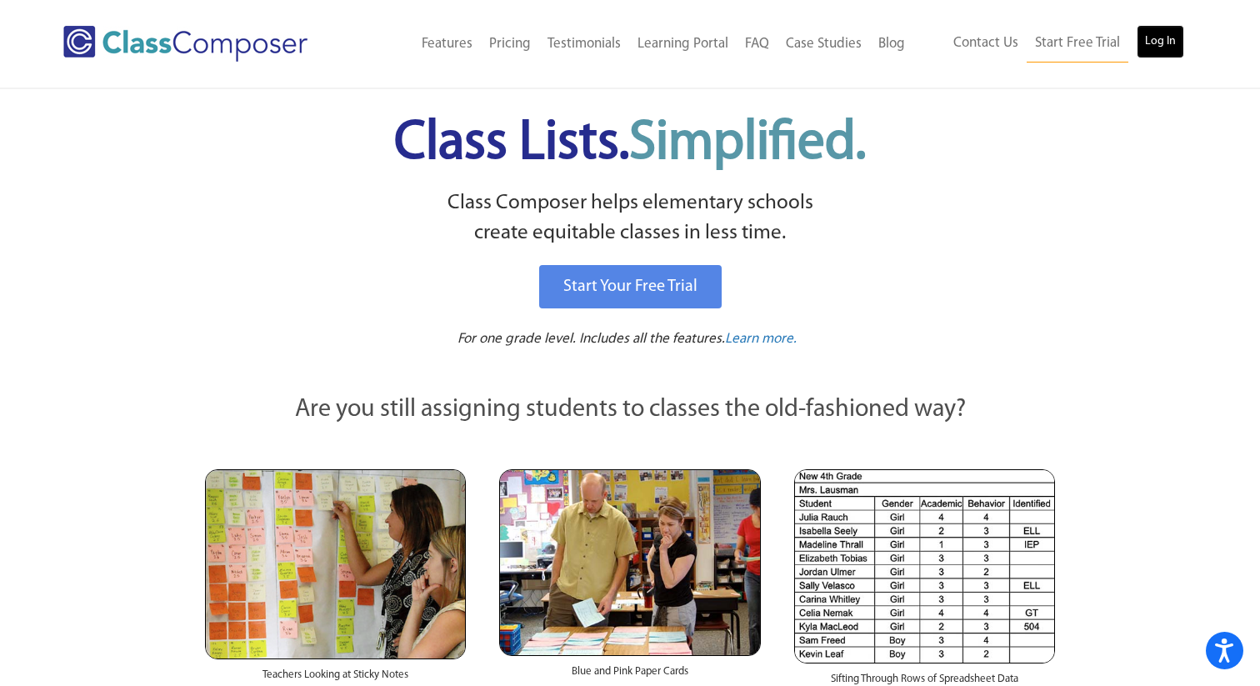
click at [1155, 40] on link "Log In" at bounding box center [1159, 41] width 47 height 33
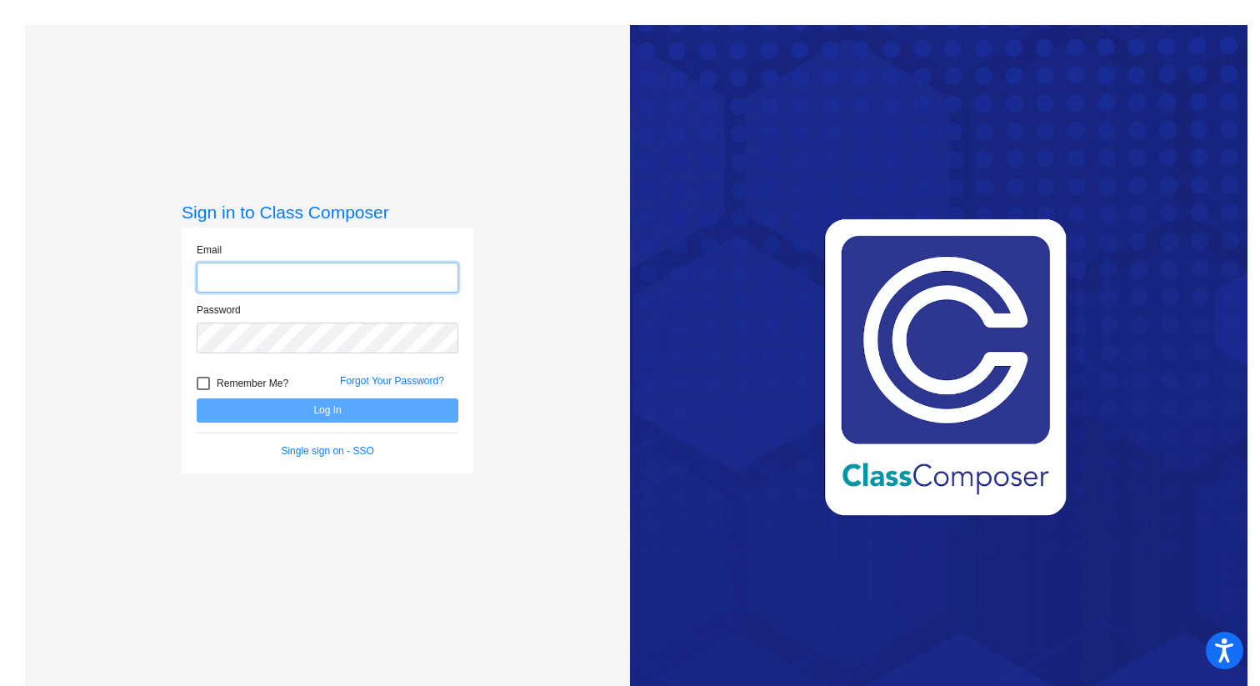
click at [327, 276] on input "email" at bounding box center [328, 277] width 262 height 31
type input "[PERSON_NAME][EMAIL_ADDRESS][PERSON_NAME][DOMAIN_NAME]"
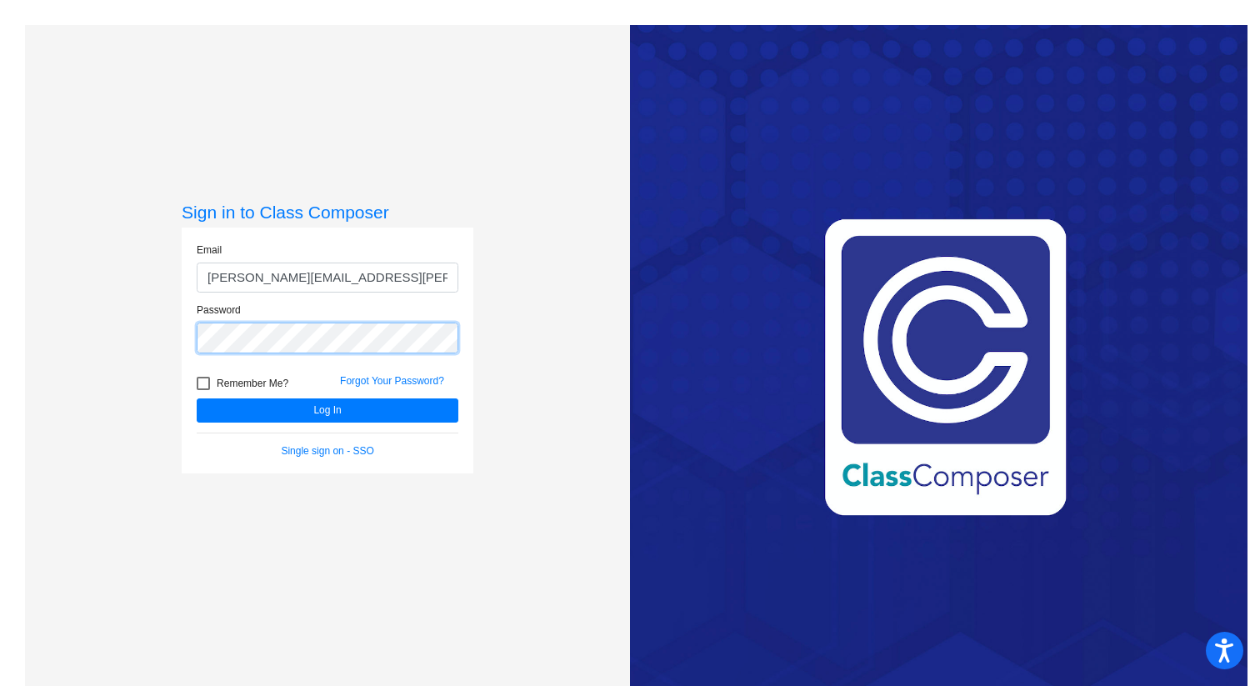
click at [197, 398] on button "Log In" at bounding box center [328, 410] width 262 height 24
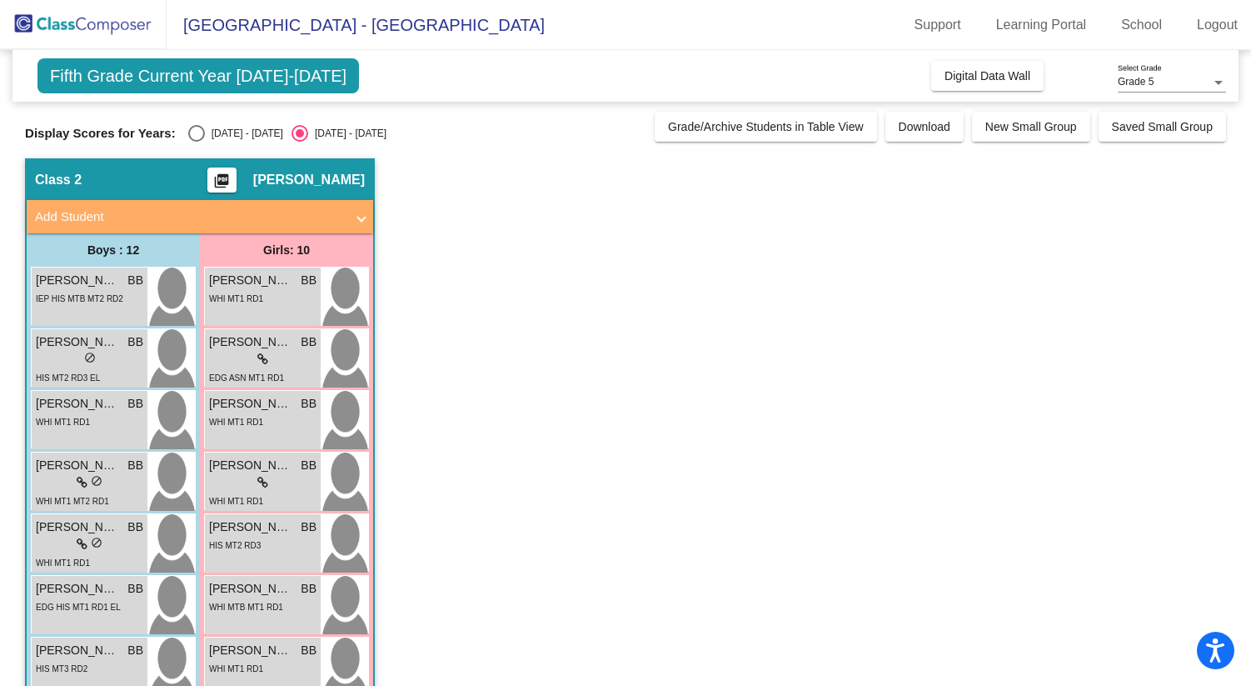
click at [372, 26] on span "[GEOGRAPHIC_DATA] - [GEOGRAPHIC_DATA]" at bounding box center [356, 25] width 378 height 27
click at [123, 26] on img at bounding box center [83, 24] width 167 height 49
click at [1161, 74] on div "Grade 5 Select Grade" at bounding box center [1172, 78] width 108 height 28
click at [1161, 74] on span "Grade 5" at bounding box center [1172, 82] width 108 height 30
click at [258, 70] on span "Fifth Grade Current Year 2024-2025" at bounding box center [198, 75] width 322 height 35
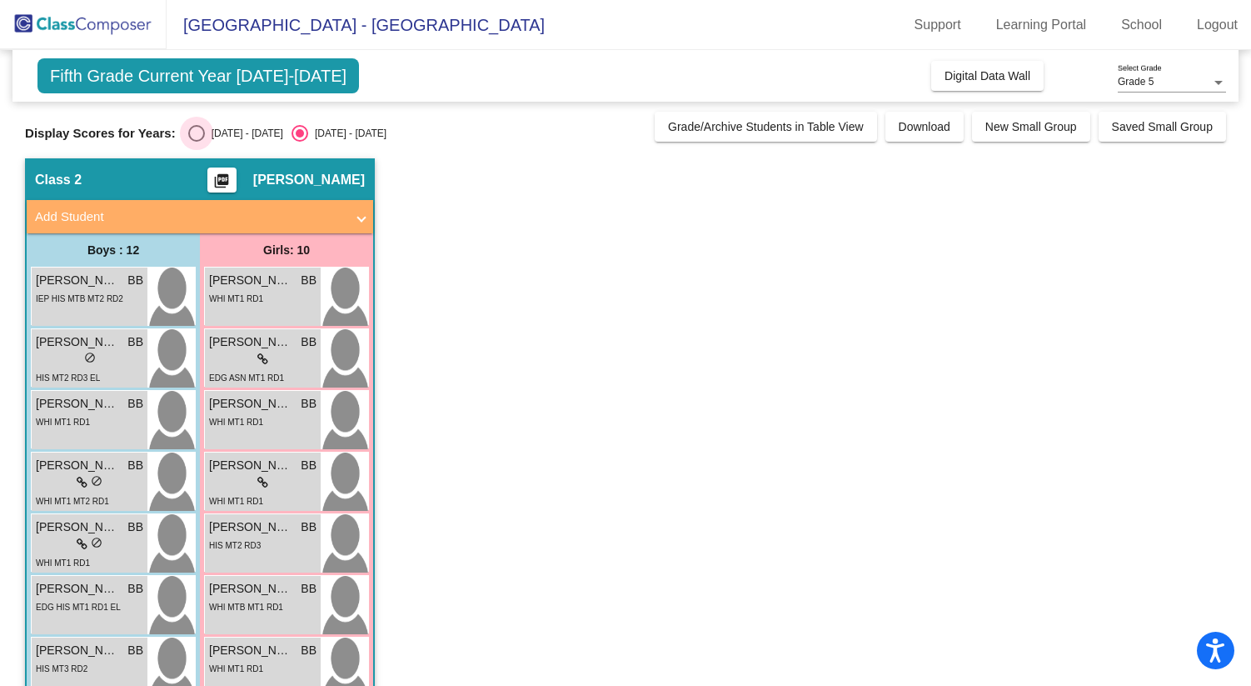
click at [224, 127] on div "2023 - 2024" at bounding box center [244, 133] width 78 height 15
click at [197, 142] on input "2023 - 2024" at bounding box center [196, 142] width 1 height 1
radio input "true"
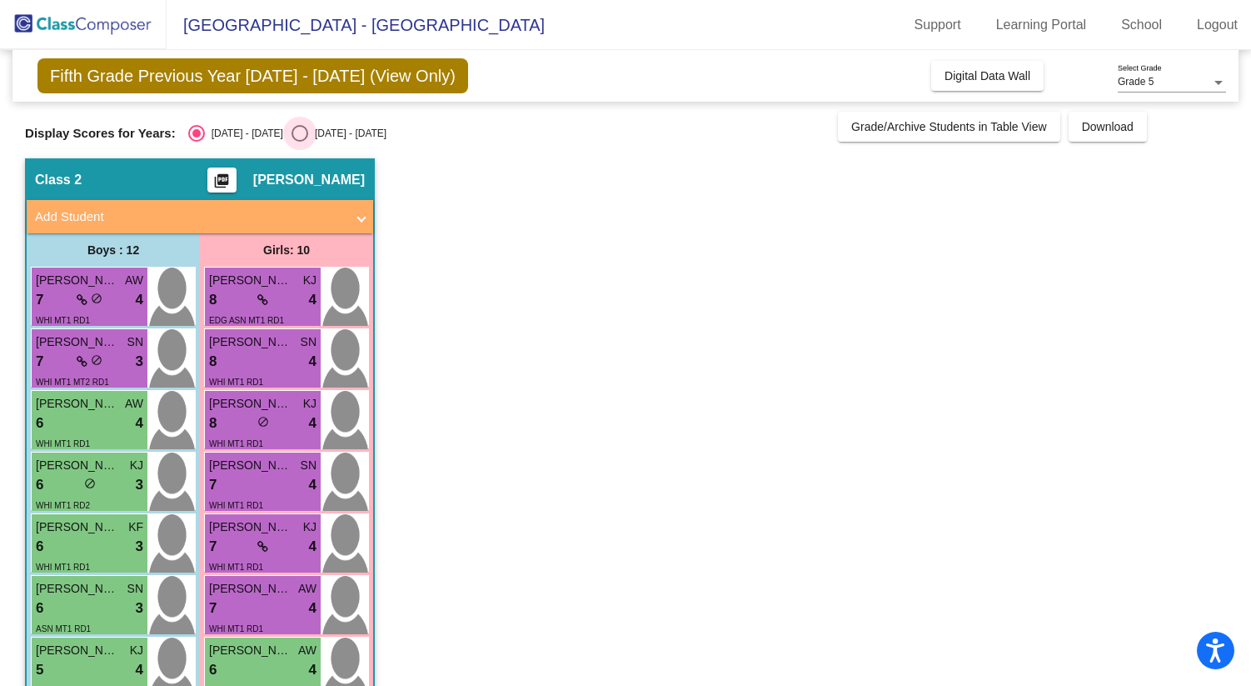
click at [315, 134] on div "2024 - 2025" at bounding box center [347, 133] width 78 height 15
click at [300, 142] on input "2024 - 2025" at bounding box center [299, 142] width 1 height 1
radio input "true"
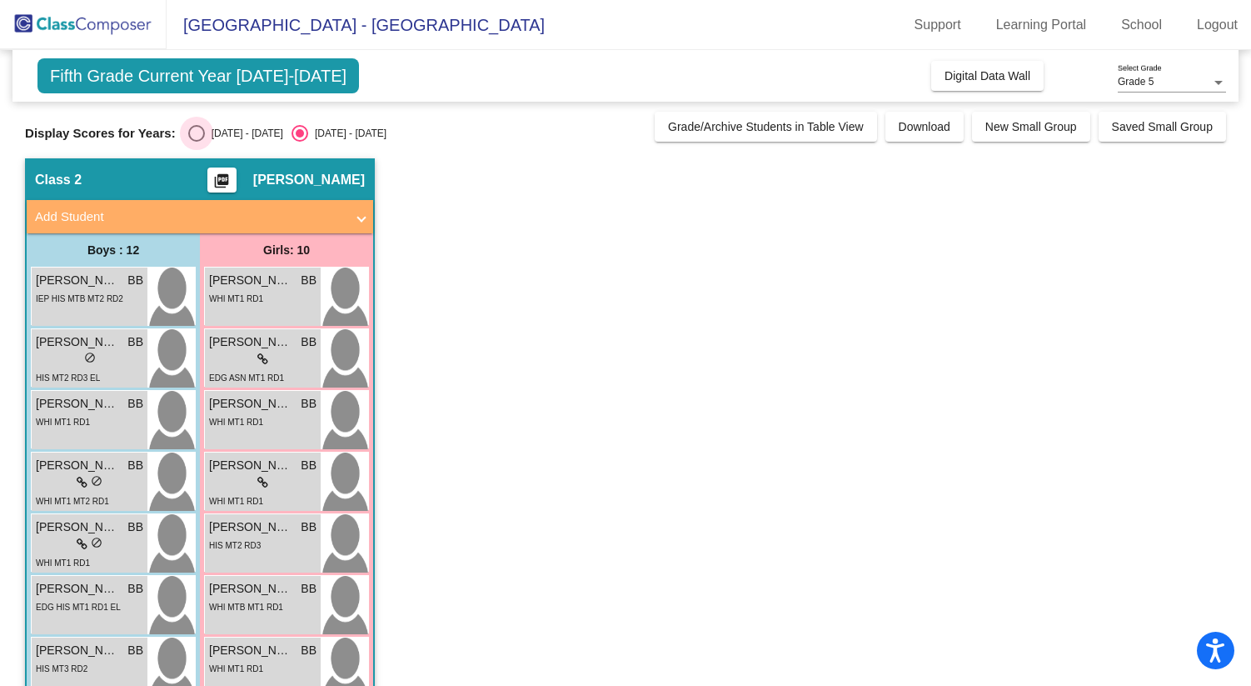
click at [237, 127] on div "2023 - 2024" at bounding box center [244, 133] width 78 height 15
click at [197, 142] on input "2023 - 2024" at bounding box center [196, 142] width 1 height 1
radio input "true"
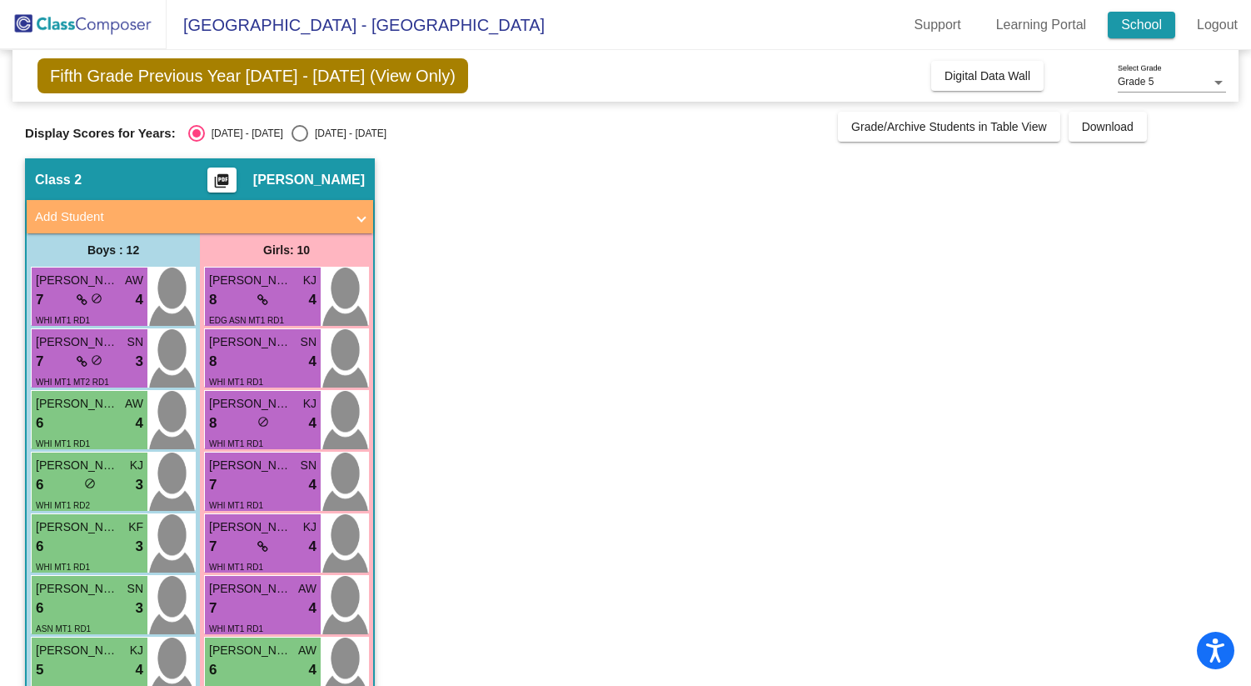
click at [1150, 15] on link "School" at bounding box center [1141, 25] width 67 height 27
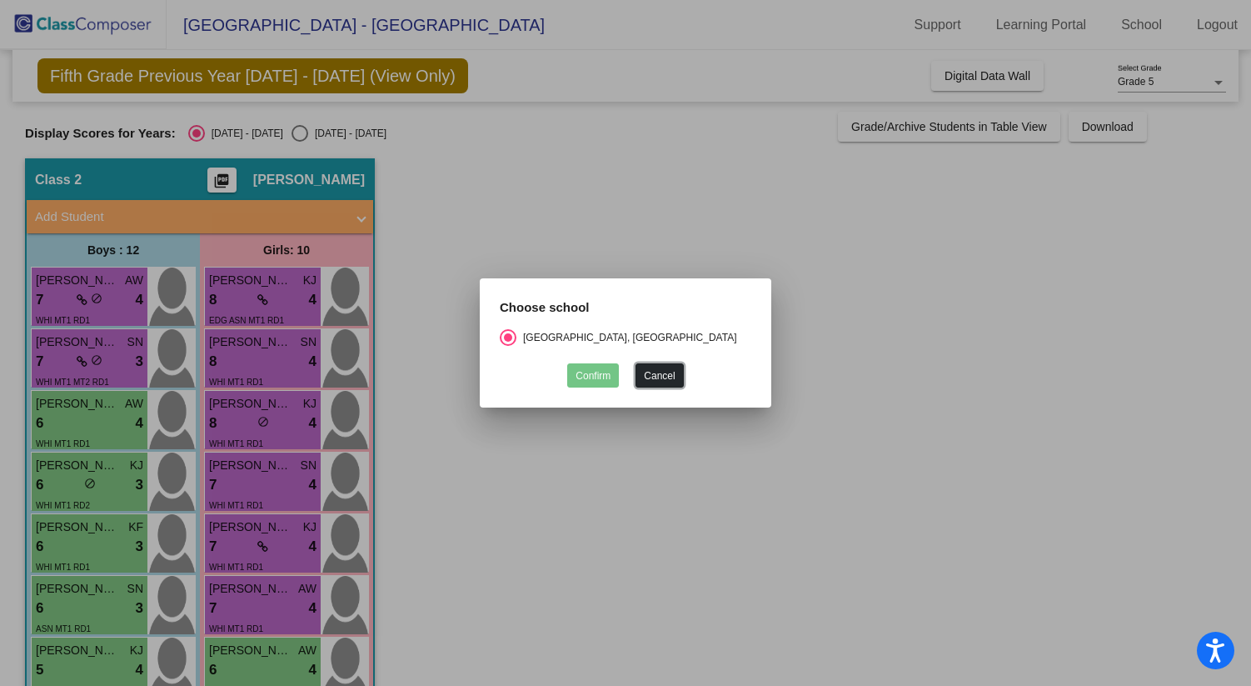
click at [664, 364] on button "Cancel" at bounding box center [659, 375] width 47 height 24
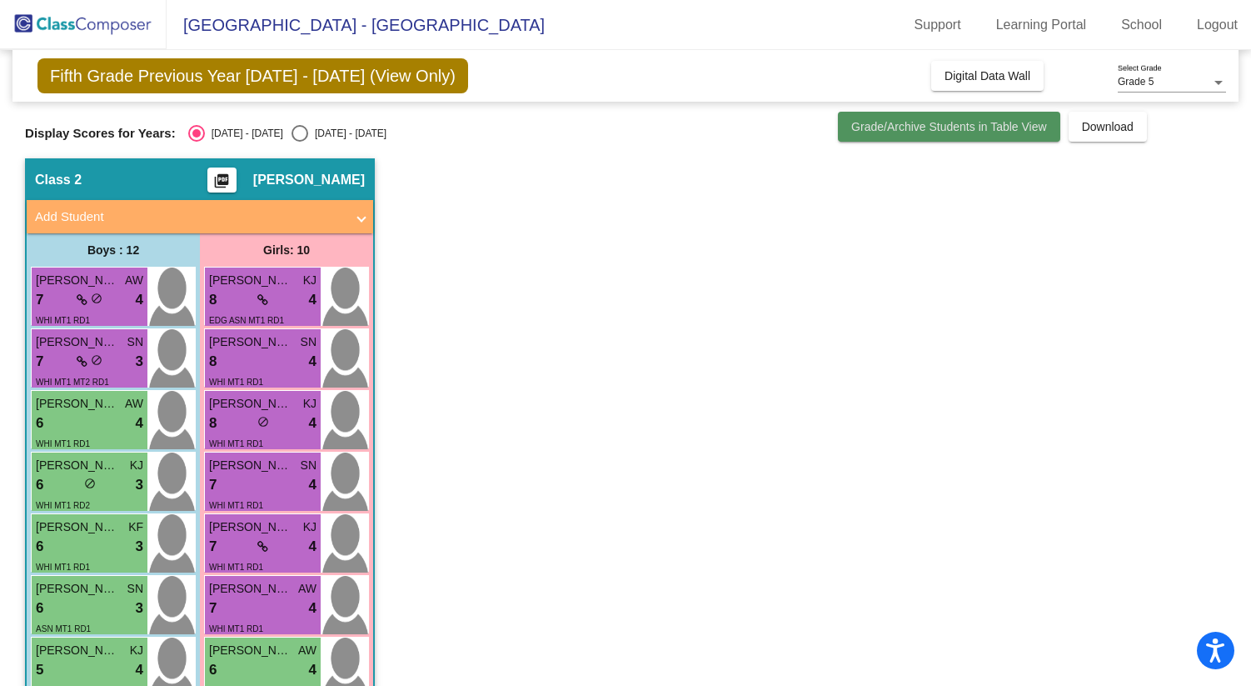
click at [949, 128] on span "Grade/Archive Students in Table View" at bounding box center [949, 126] width 196 height 13
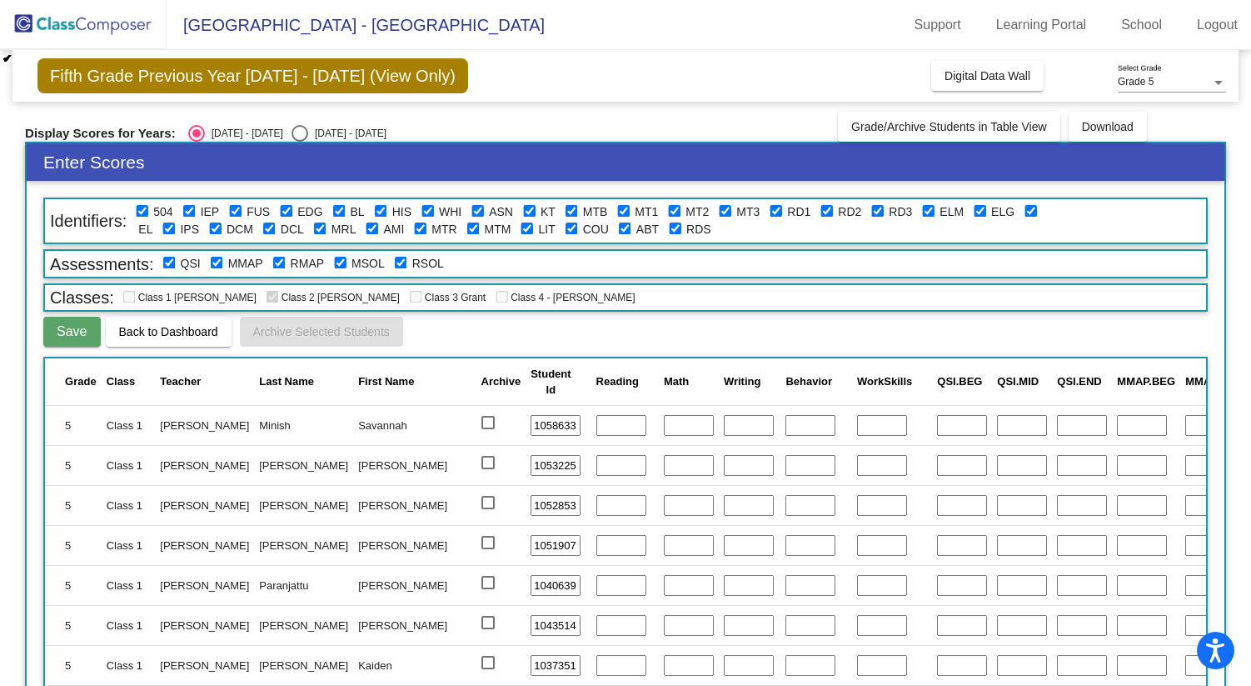
click at [405, 73] on span "Fifth Grade Previous Year 2023 - 2024 (View Only)" at bounding box center [252, 75] width 431 height 35
click at [952, 70] on span "Digital Data Wall" at bounding box center [988, 75] width 86 height 13
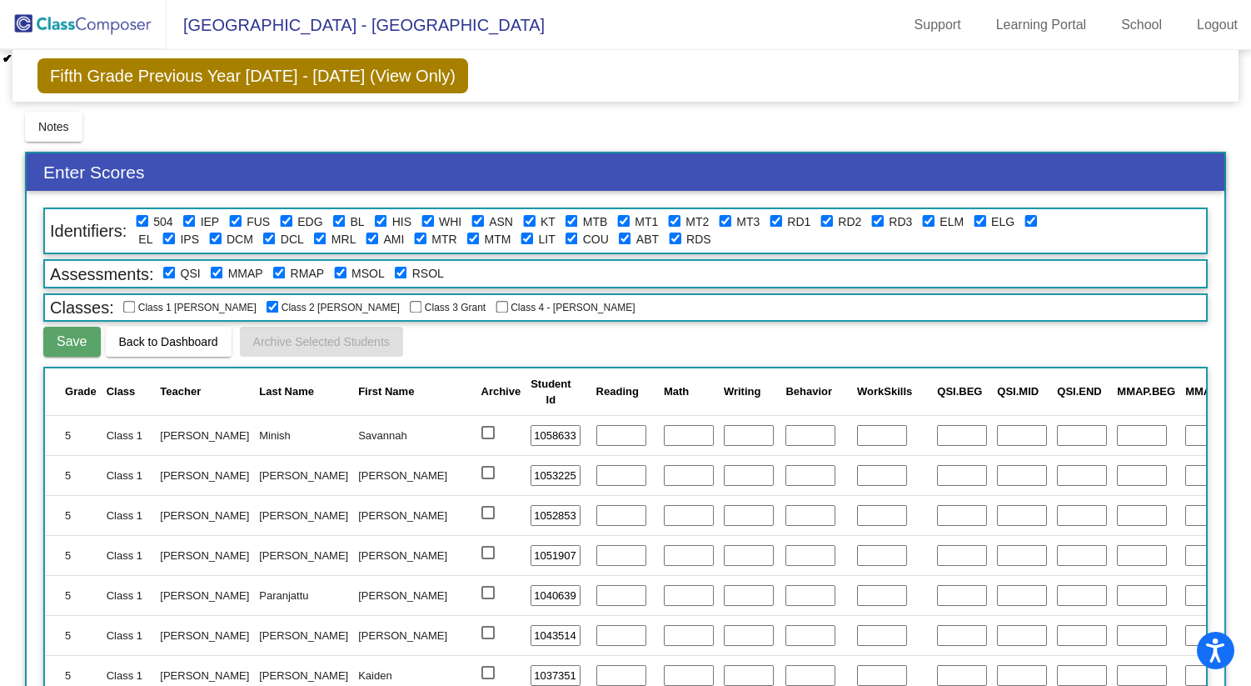
click at [247, 24] on span "Evergreen Mill Elementary School - Bruce" at bounding box center [356, 25] width 378 height 27
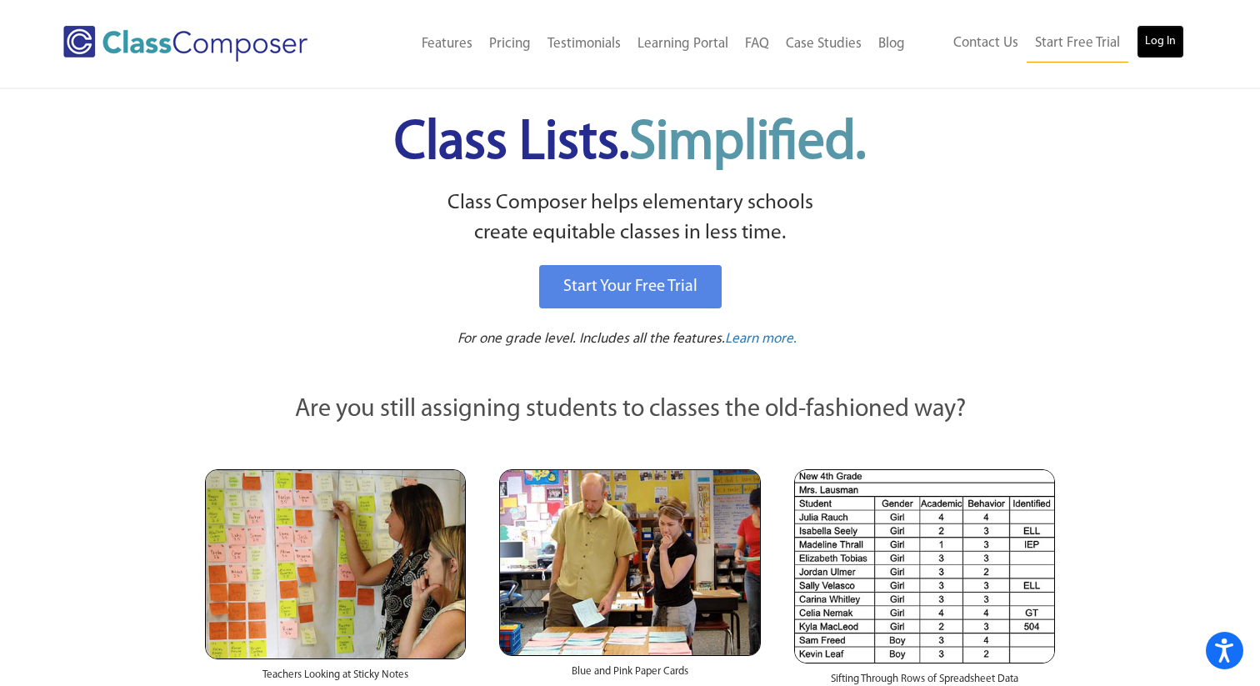
click at [1149, 35] on link "Log In" at bounding box center [1159, 41] width 47 height 33
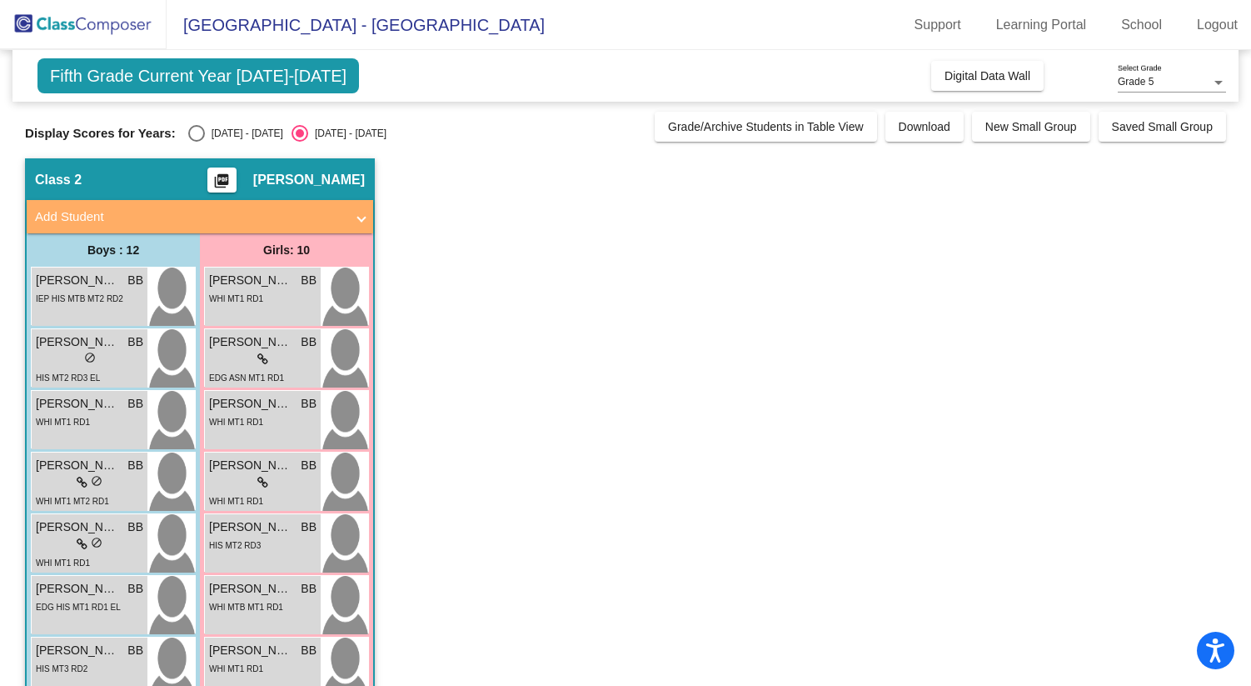
click at [362, 219] on span at bounding box center [361, 216] width 7 height 19
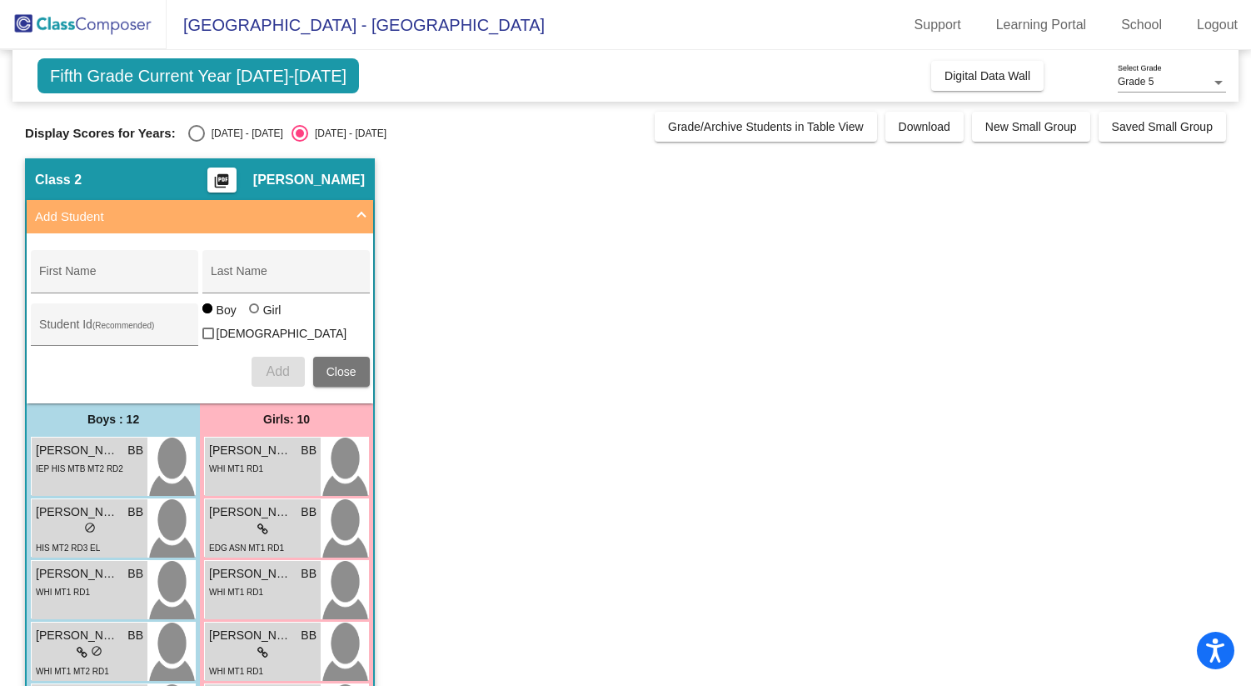
click at [362, 216] on span at bounding box center [361, 216] width 7 height 19
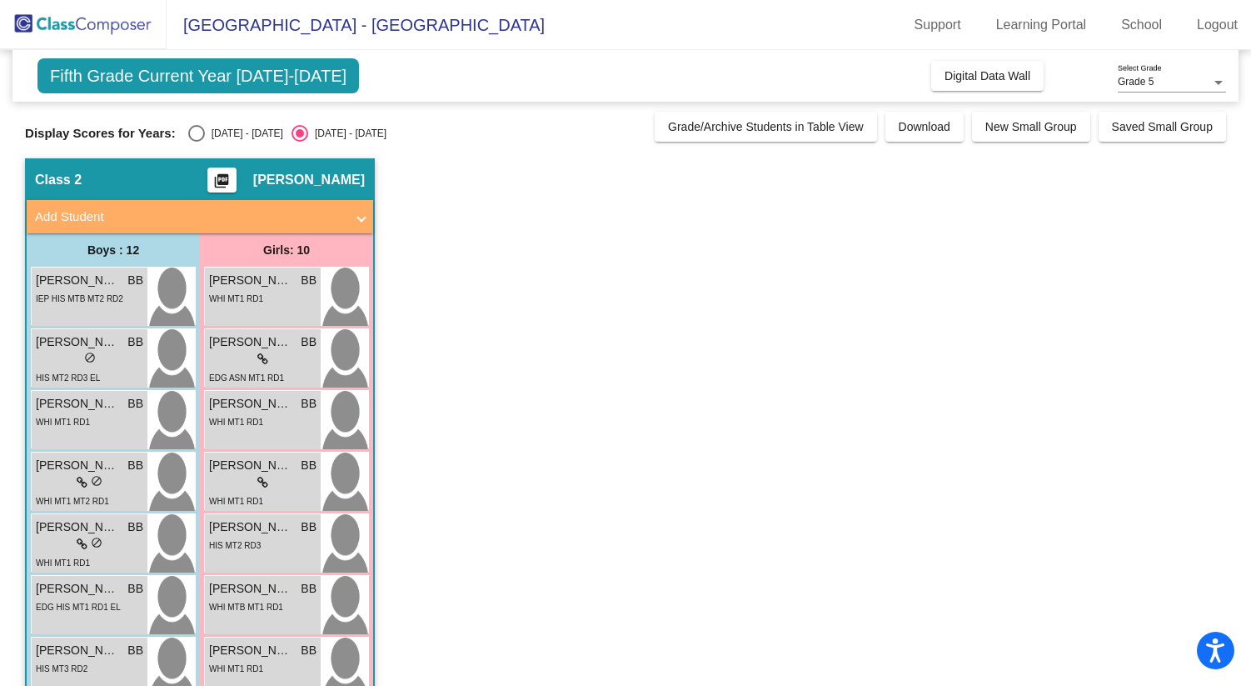
click at [1167, 72] on div "Grade 5 Select Grade" at bounding box center [1172, 78] width 108 height 28
click at [1167, 74] on span "Grade 5" at bounding box center [1172, 82] width 108 height 30
